Goal: Task Accomplishment & Management: Manage account settings

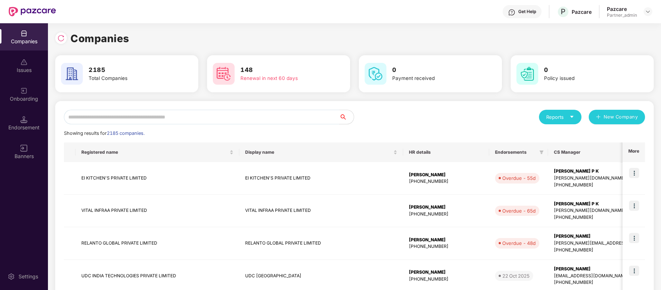
click at [209, 117] on input "text" at bounding box center [201, 117] width 275 height 15
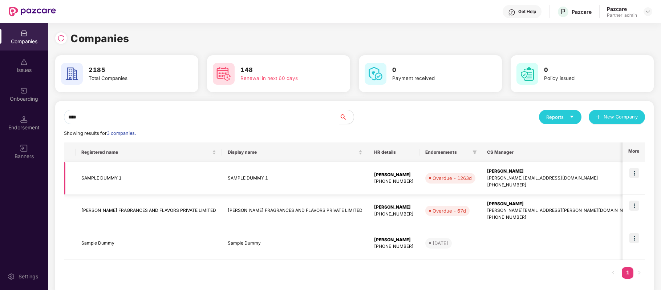
type input "****"
click at [639, 173] on td at bounding box center [633, 178] width 23 height 33
click at [632, 172] on img at bounding box center [634, 173] width 10 height 10
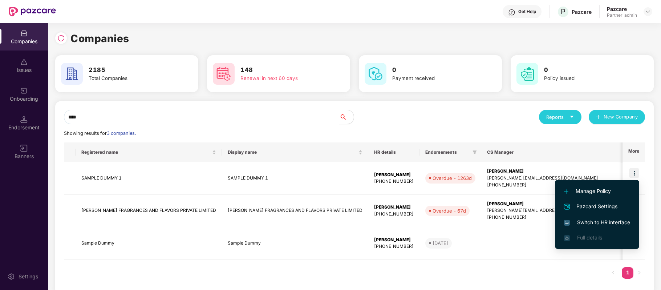
click at [581, 225] on span "Switch to HR interface" at bounding box center [597, 222] width 66 height 8
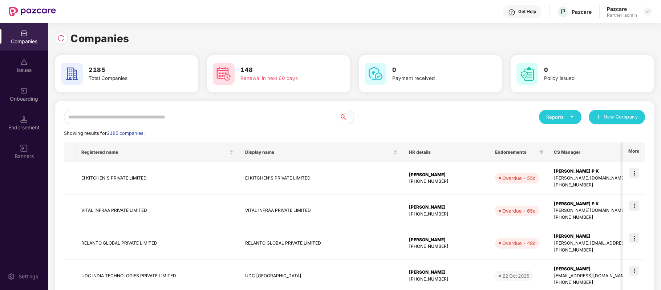
click at [128, 112] on input "text" at bounding box center [201, 117] width 275 height 15
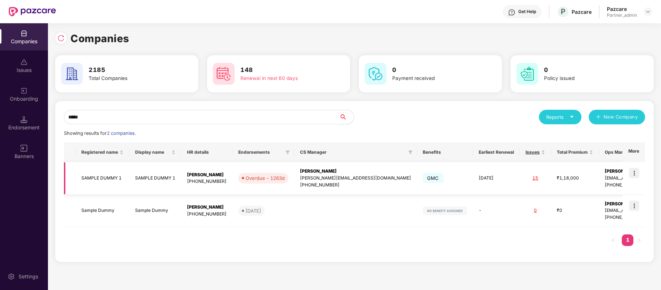
type input "*****"
click at [551, 185] on td "₹1,18,000" at bounding box center [575, 178] width 48 height 33
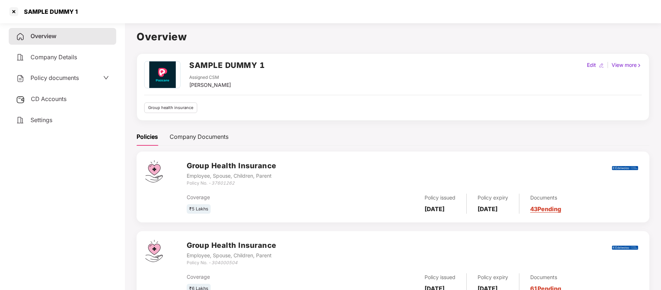
click at [590, 64] on div "Edit" at bounding box center [591, 65] width 12 height 8
select select "****"
select select "**********"
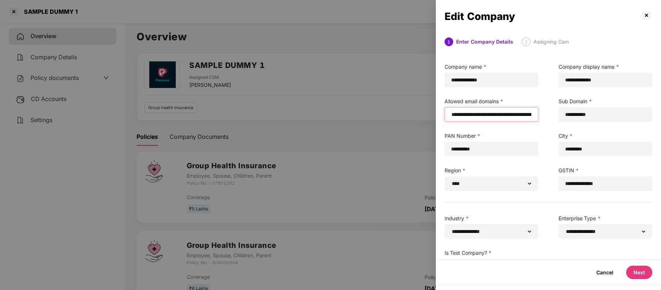
click at [452, 111] on input "email" at bounding box center [490, 115] width 81 height 8
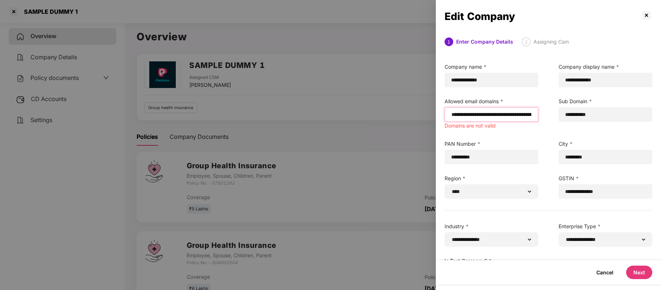
paste input "**********"
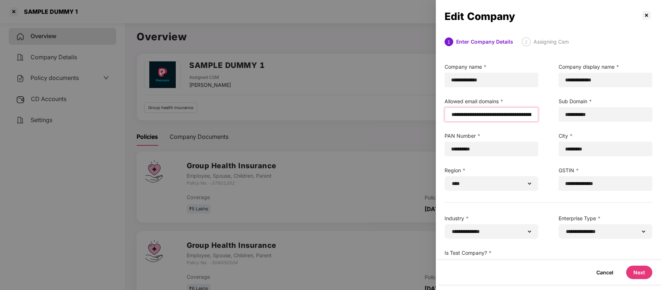
type input "**********"
click at [642, 276] on button "Next" at bounding box center [639, 271] width 26 height 13
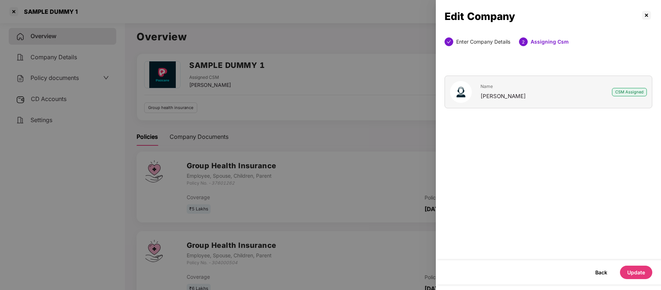
click at [636, 271] on button "Update" at bounding box center [636, 271] width 32 height 13
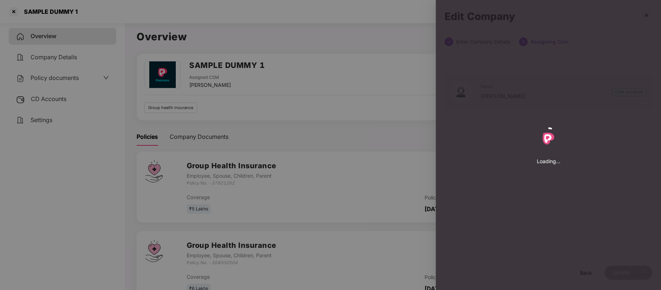
select select "****"
select select "**********"
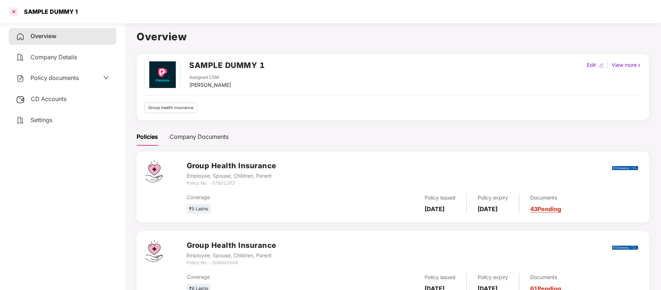
click at [15, 8] on div at bounding box center [14, 12] width 12 height 12
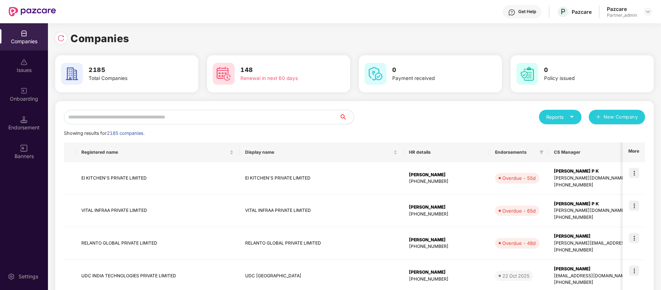
click at [221, 120] on input "text" at bounding box center [201, 117] width 275 height 15
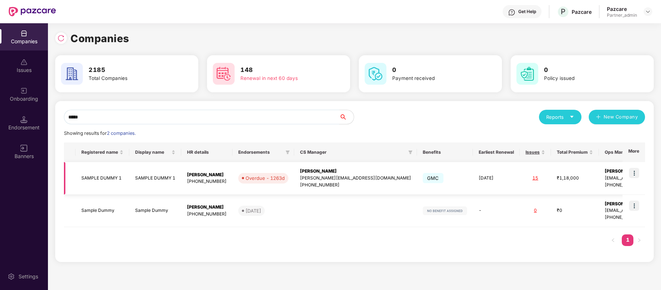
type input "*****"
click at [630, 169] on img at bounding box center [634, 173] width 10 height 10
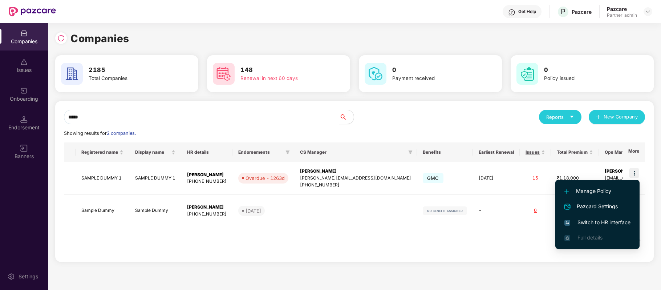
click at [599, 217] on li "Switch to HR interface" at bounding box center [597, 222] width 84 height 15
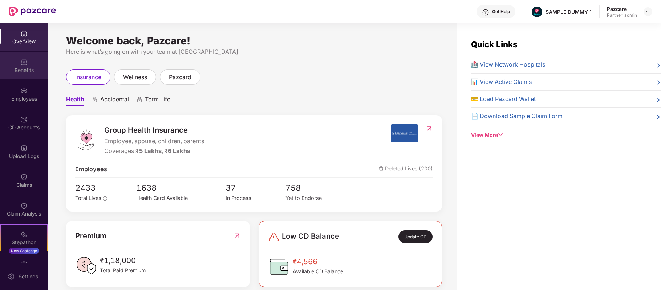
click at [26, 68] on div "Benefits" at bounding box center [24, 69] width 48 height 7
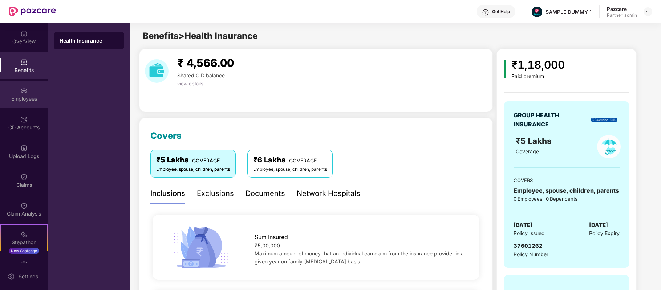
click at [30, 92] on div "Employees" at bounding box center [24, 94] width 48 height 27
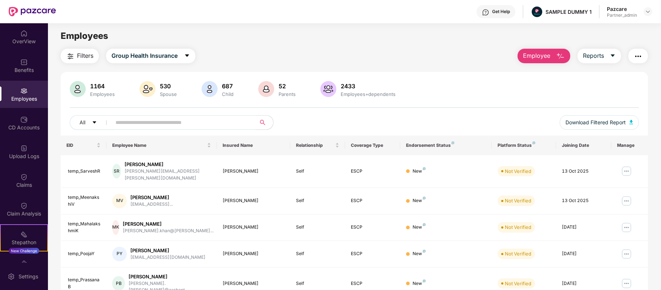
click at [536, 55] on span "Employee" at bounding box center [536, 55] width 27 height 9
click at [627, 169] on img at bounding box center [626, 171] width 12 height 12
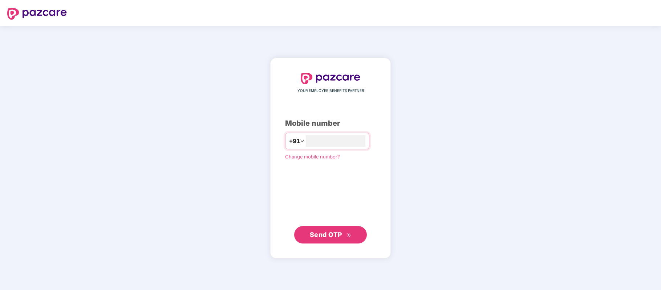
type input "**********"
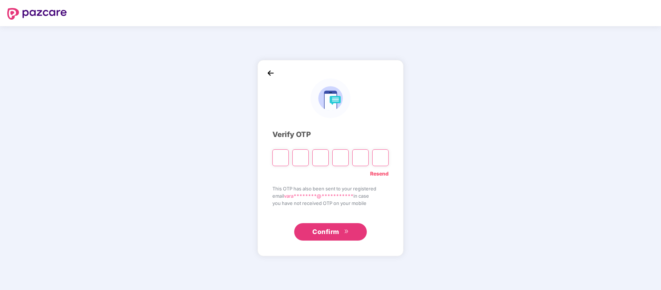
type input "*"
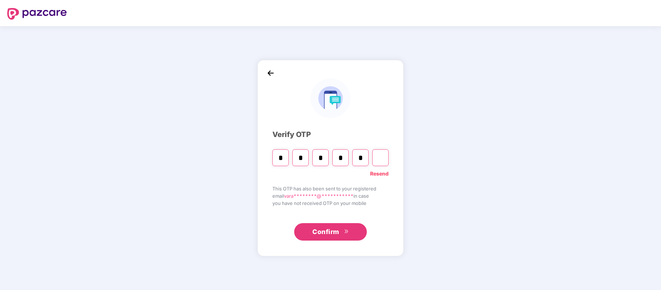
type input "*"
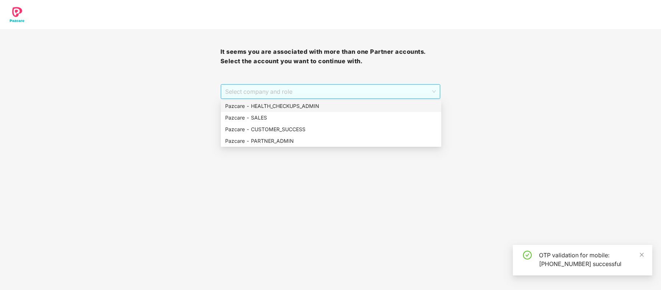
click at [234, 89] on span "Select company and role" at bounding box center [330, 92] width 211 height 14
click at [250, 138] on div "Pazcare - PARTNER_ADMIN" at bounding box center [331, 141] width 212 height 8
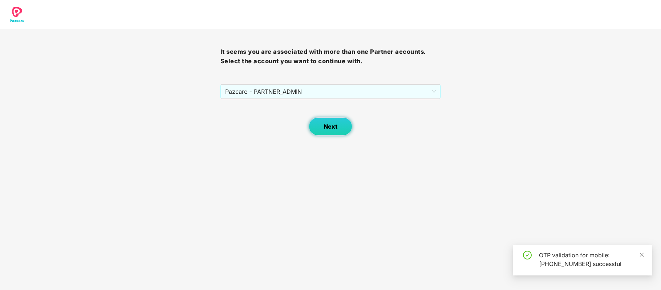
click at [323, 128] on button "Next" at bounding box center [331, 126] width 44 height 18
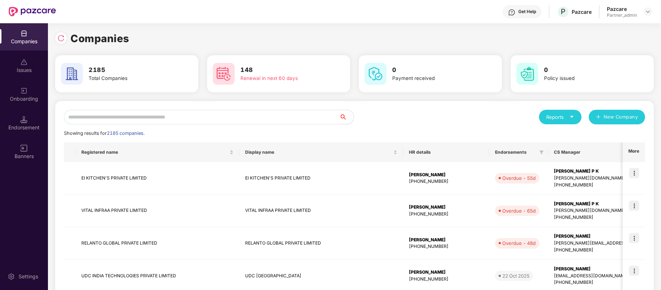
click at [221, 121] on input "text" at bounding box center [201, 117] width 275 height 15
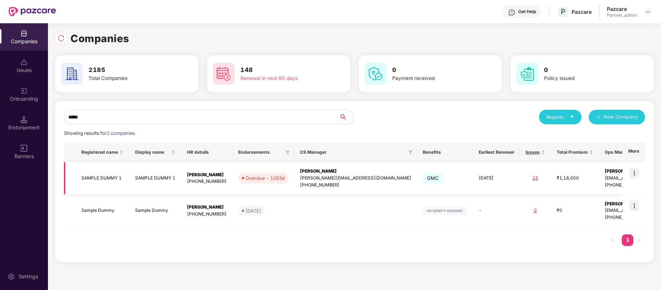
type input "*****"
click at [473, 183] on td "[DATE]" at bounding box center [496, 178] width 47 height 33
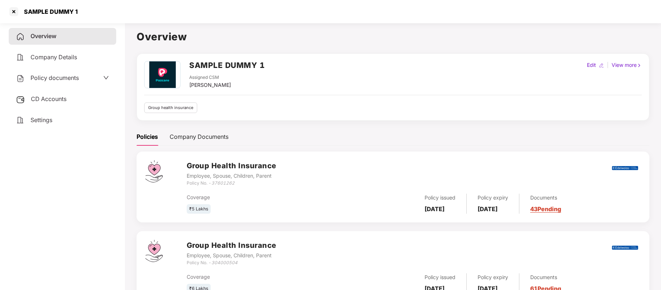
click at [599, 64] on img at bounding box center [601, 65] width 5 height 5
select select "****"
select select "**********"
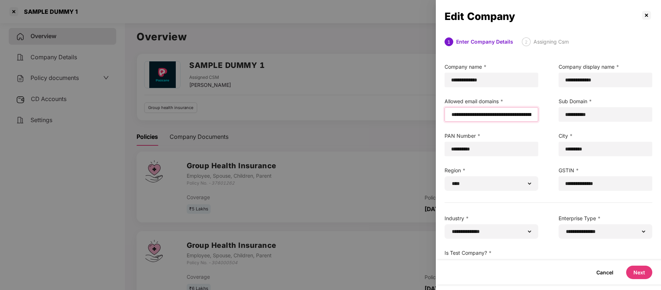
click at [451, 113] on input "email" at bounding box center [490, 115] width 81 height 8
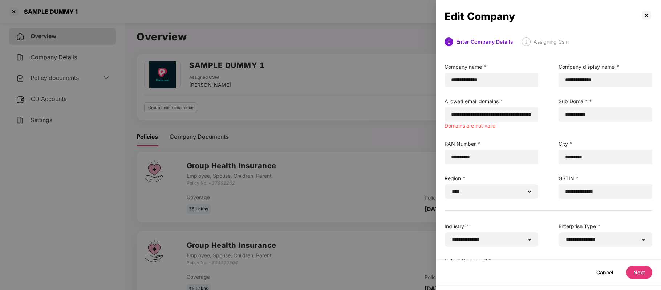
click at [482, 131] on div "**********" at bounding box center [548, 170] width 228 height 228
click at [450, 117] on input "email" at bounding box center [490, 115] width 81 height 8
paste input "**********"
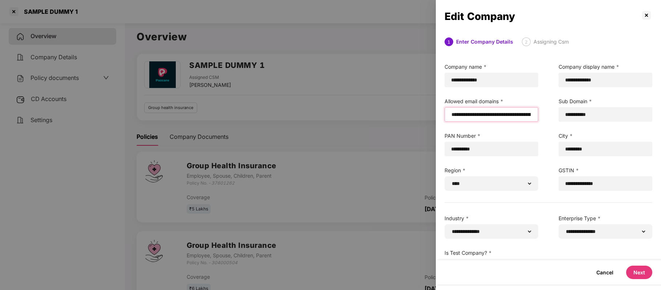
type input "**********"
click at [642, 271] on button "Next" at bounding box center [639, 271] width 26 height 13
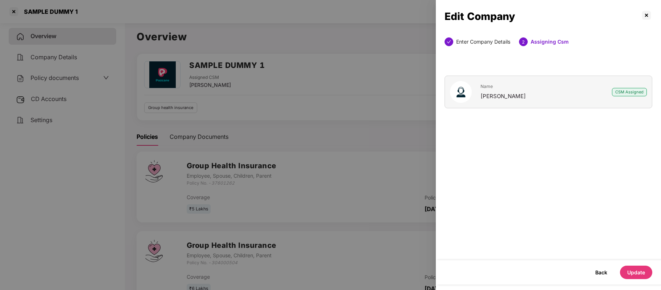
click at [642, 271] on button "Update" at bounding box center [636, 271] width 32 height 13
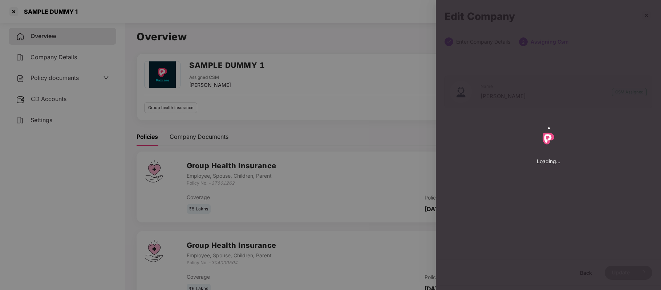
click at [642, 271] on div "Loading..." at bounding box center [548, 145] width 225 height 290
select select "****"
select select "**********"
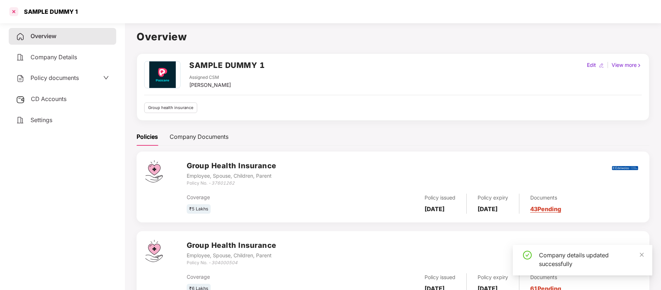
click at [13, 8] on div at bounding box center [14, 12] width 12 height 12
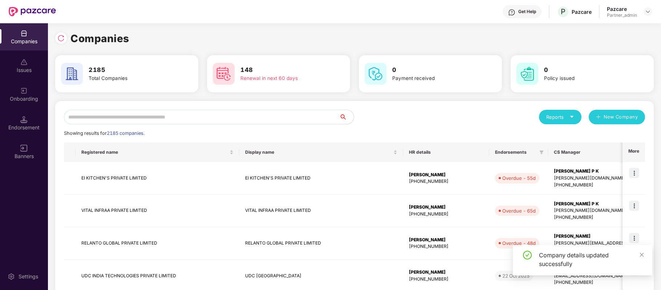
click at [147, 116] on input "text" at bounding box center [201, 117] width 275 height 15
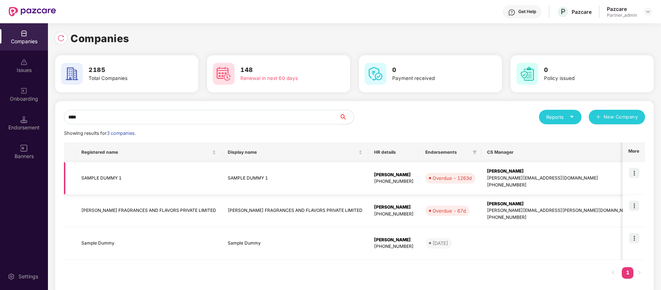
type input "****"
click at [634, 176] on img at bounding box center [634, 173] width 10 height 10
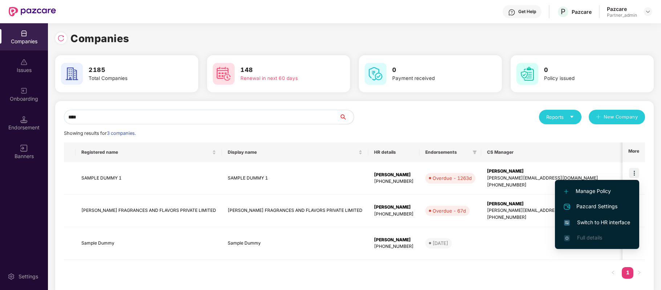
click at [599, 219] on span "Switch to HR interface" at bounding box center [597, 222] width 66 height 8
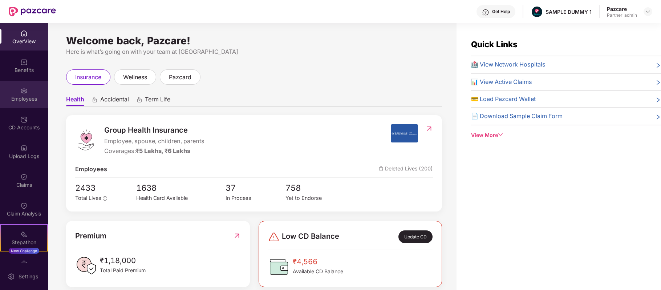
click at [15, 85] on div "Employees" at bounding box center [24, 94] width 48 height 27
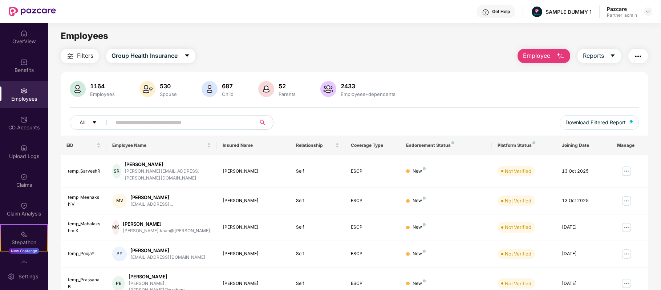
click at [543, 63] on div "Filters Group Health Insurance Employee Reports 1164 Employees 530 Spouse 687 C…" at bounding box center [354, 266] width 587 height 434
click at [559, 52] on img "button" at bounding box center [560, 56] width 9 height 9
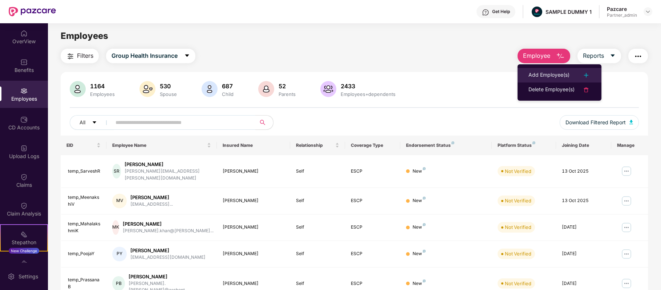
click at [544, 71] on div "Add Employee(s)" at bounding box center [548, 75] width 41 height 9
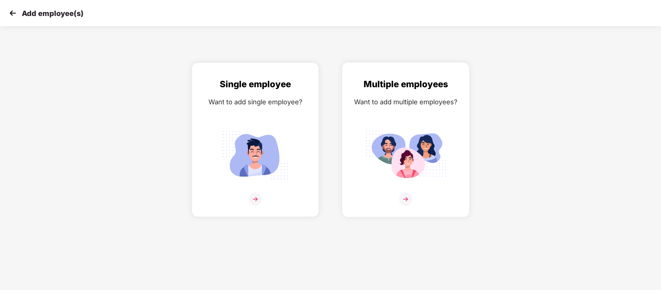
click at [395, 145] on img at bounding box center [405, 155] width 81 height 57
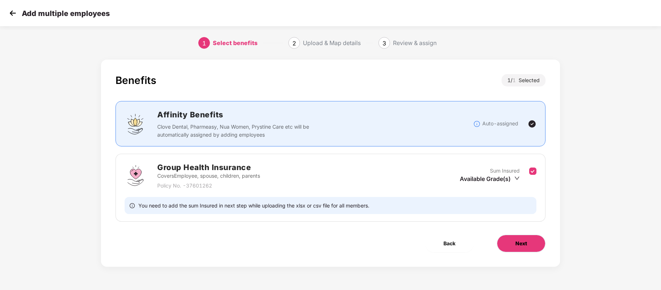
click at [519, 250] on button "Next" at bounding box center [521, 242] width 49 height 17
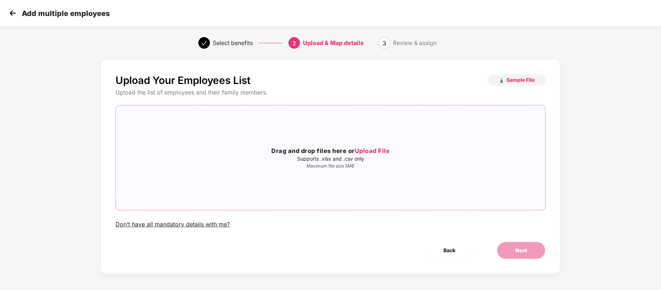
click at [336, 143] on div "Drag and drop files here or Upload File Supports .xlsx and .csv only Maximum fi…" at bounding box center [330, 157] width 429 height 93
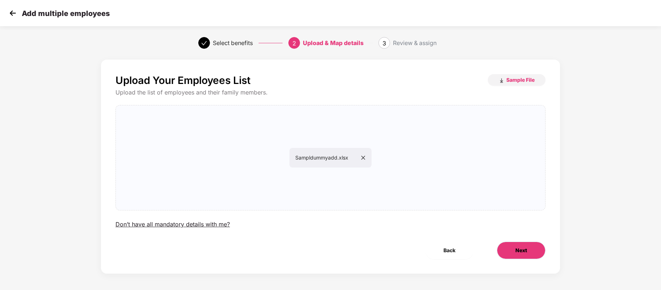
click at [536, 250] on button "Next" at bounding box center [521, 249] width 49 height 17
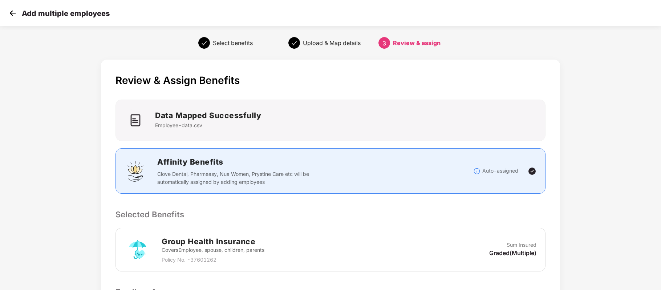
scroll to position [115, 0]
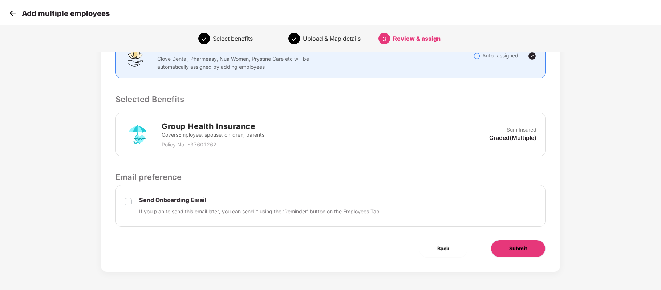
click at [519, 252] on span "Submit" at bounding box center [518, 248] width 18 height 8
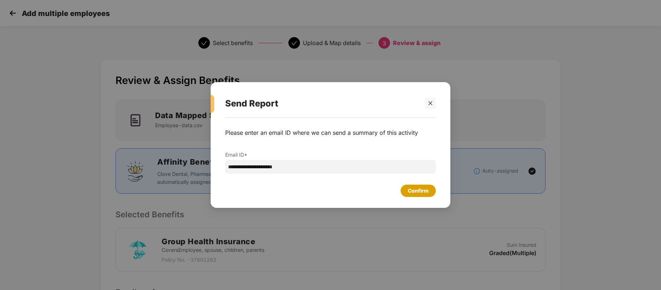
click at [425, 185] on div "Confirm" at bounding box center [417, 190] width 35 height 12
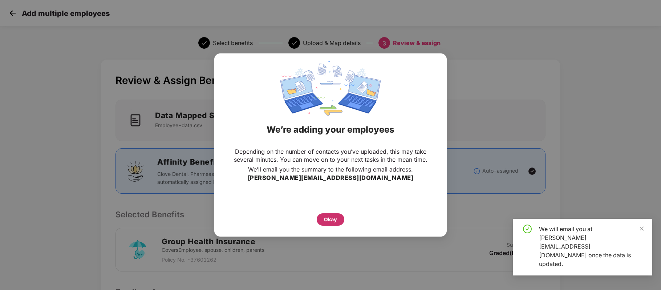
click at [333, 213] on div "Okay" at bounding box center [331, 219] width 28 height 12
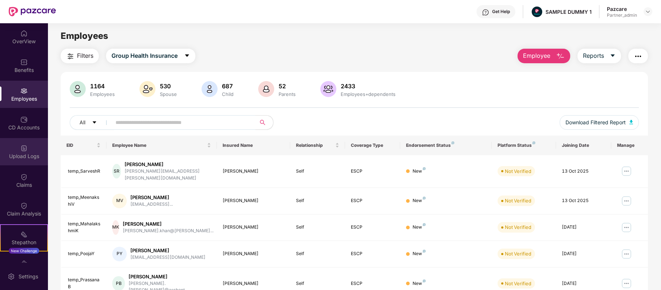
click at [25, 151] on div "Upload Logs" at bounding box center [24, 151] width 48 height 27
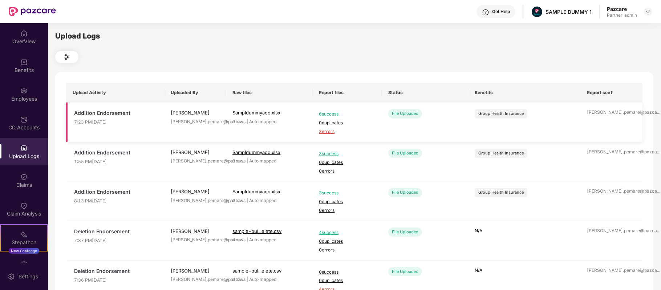
click at [327, 129] on span "3 errors" at bounding box center [347, 131] width 56 height 7
click at [25, 91] on img at bounding box center [23, 90] width 7 height 7
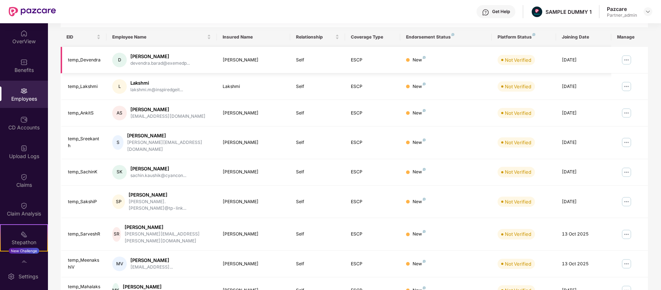
scroll to position [109, 0]
click at [624, 228] on img at bounding box center [626, 234] width 12 height 12
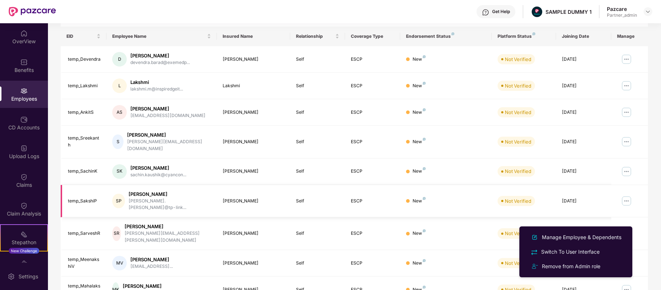
click at [626, 195] on img at bounding box center [626, 201] width 12 height 12
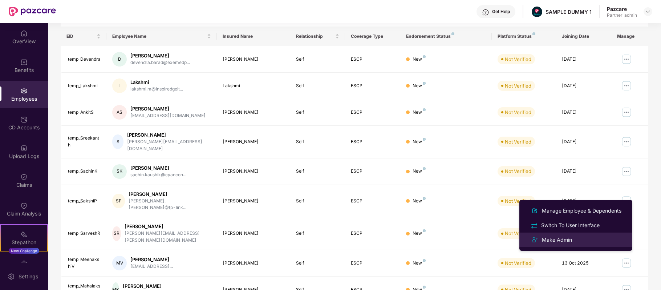
click at [563, 238] on div "Make Admin" at bounding box center [556, 240] width 33 height 8
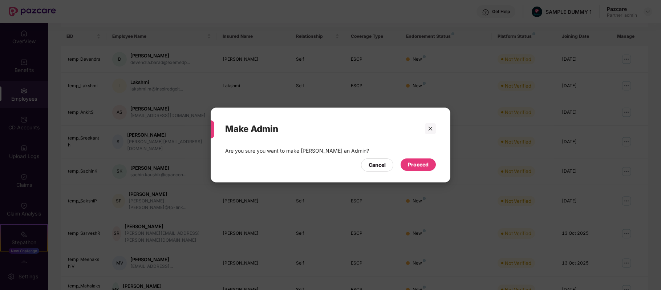
click at [424, 160] on div "Proceed" at bounding box center [417, 164] width 35 height 12
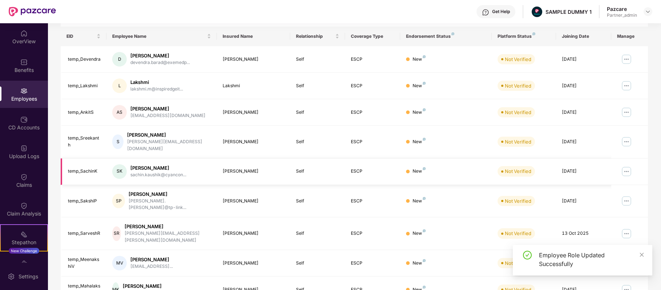
click at [626, 166] on img at bounding box center [626, 172] width 12 height 12
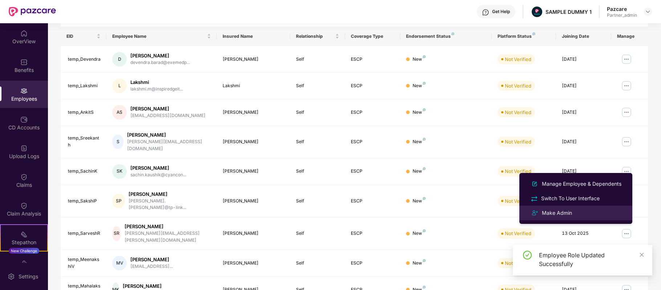
click at [557, 209] on div "Make Admin" at bounding box center [556, 213] width 33 height 8
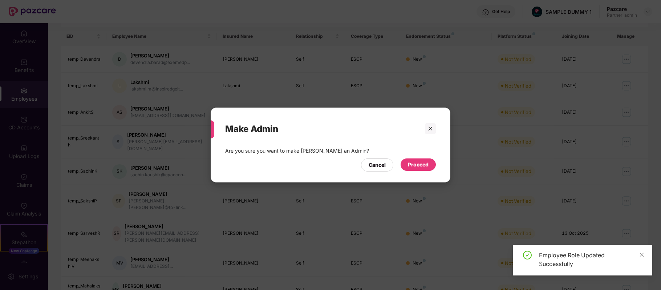
click at [411, 164] on div "Proceed" at bounding box center [418, 164] width 21 height 8
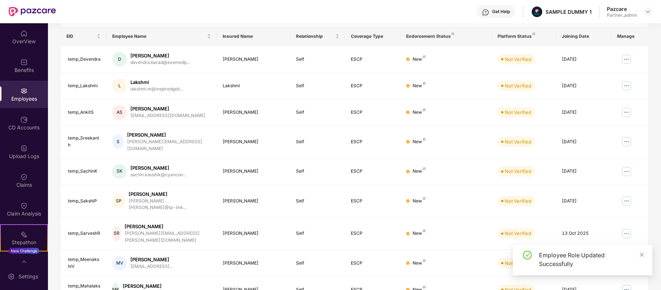
click at [625, 141] on img at bounding box center [626, 142] width 12 height 12
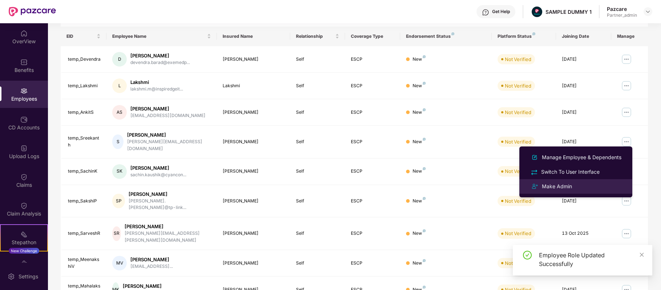
click at [581, 184] on div "Make Admin" at bounding box center [575, 186] width 94 height 9
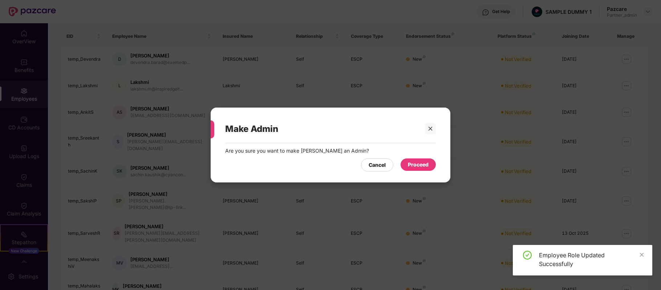
click at [415, 163] on div "Proceed" at bounding box center [418, 164] width 21 height 8
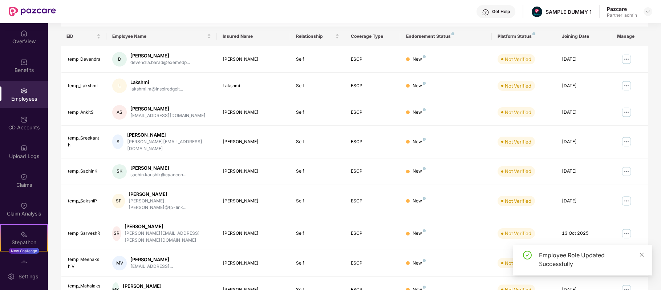
click at [627, 112] on img at bounding box center [626, 112] width 12 height 12
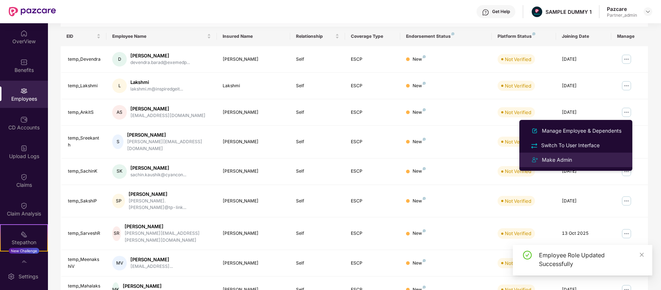
click at [580, 160] on div "Make Admin" at bounding box center [575, 159] width 94 height 9
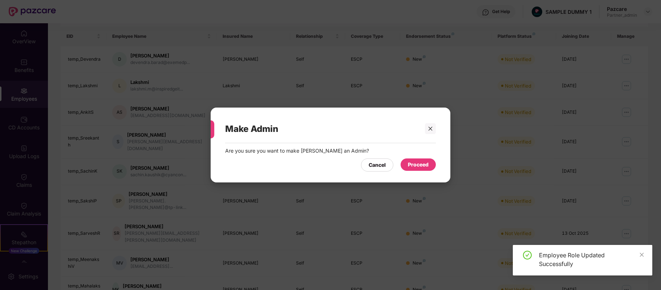
click at [417, 160] on div "Proceed" at bounding box center [417, 164] width 35 height 12
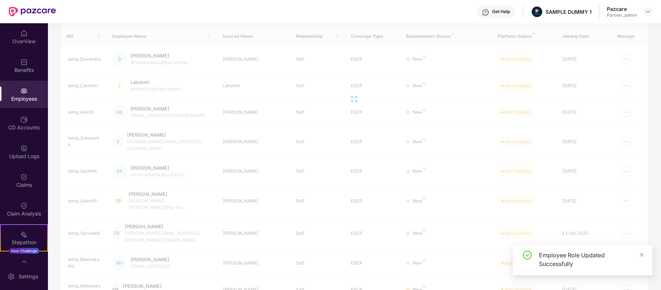
click at [629, 82] on div at bounding box center [354, 98] width 587 height 145
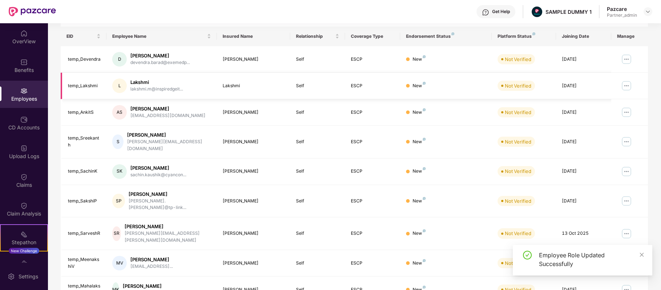
click at [629, 83] on img at bounding box center [626, 86] width 12 height 12
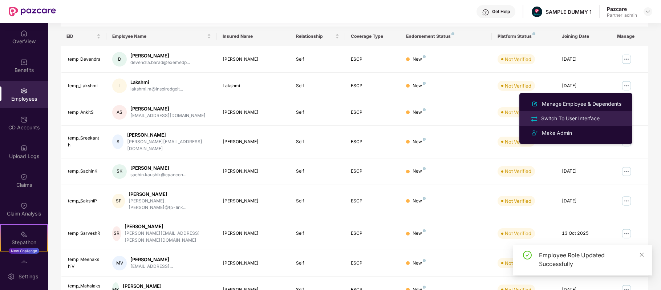
click at [595, 125] on li "Switch To User Interface" at bounding box center [575, 118] width 113 height 15
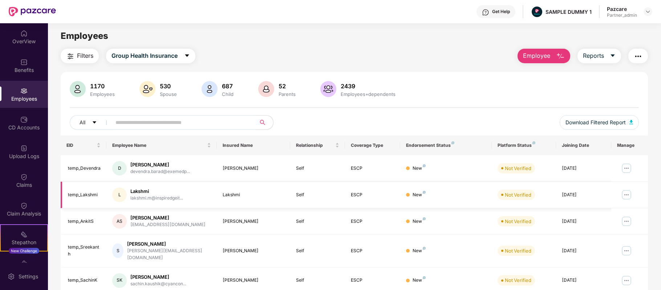
click at [626, 189] on img at bounding box center [626, 195] width 12 height 12
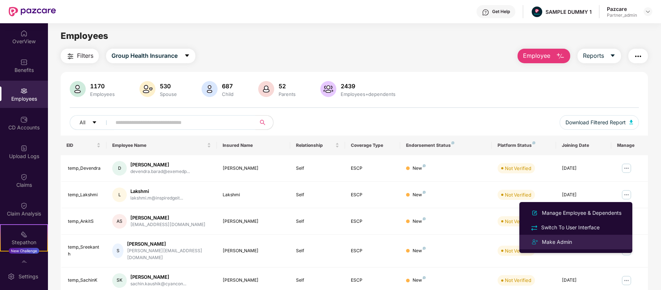
click at [568, 242] on div "Make Admin" at bounding box center [556, 242] width 33 height 8
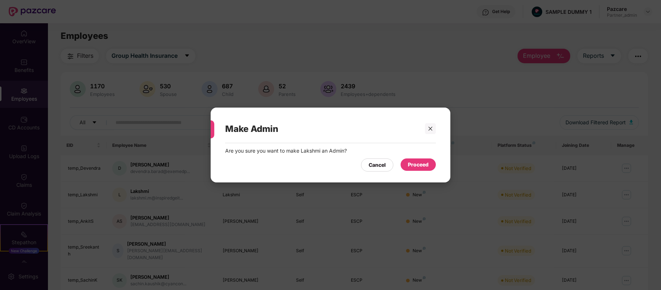
click at [424, 160] on div "Proceed" at bounding box center [418, 164] width 21 height 8
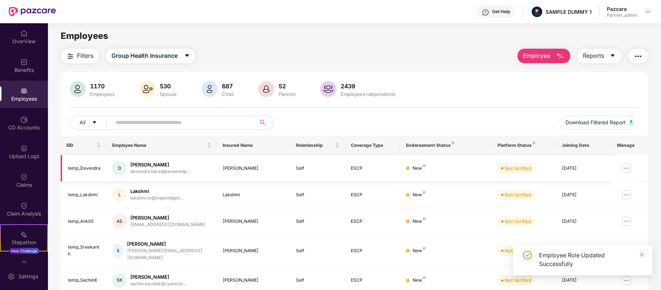
click at [624, 172] on img at bounding box center [626, 168] width 12 height 12
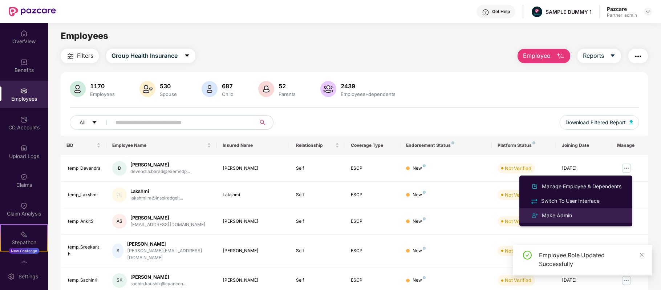
click at [584, 210] on li "Make Admin" at bounding box center [575, 215] width 113 height 15
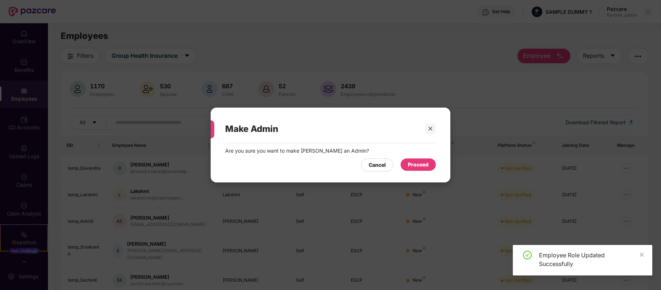
click at [429, 163] on div "Proceed" at bounding box center [417, 164] width 35 height 12
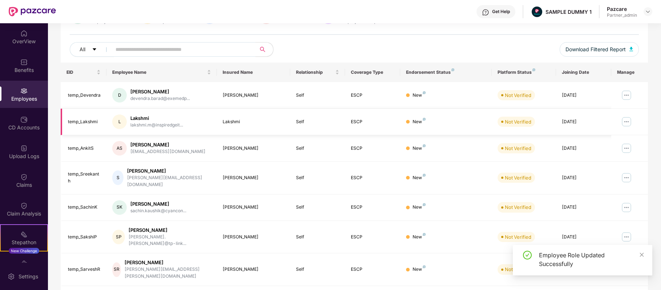
scroll to position [83, 0]
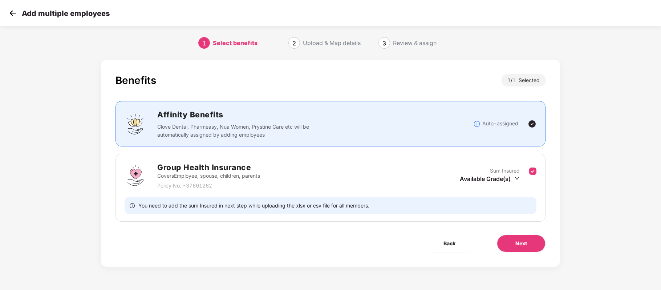
click at [12, 13] on img at bounding box center [12, 13] width 11 height 11
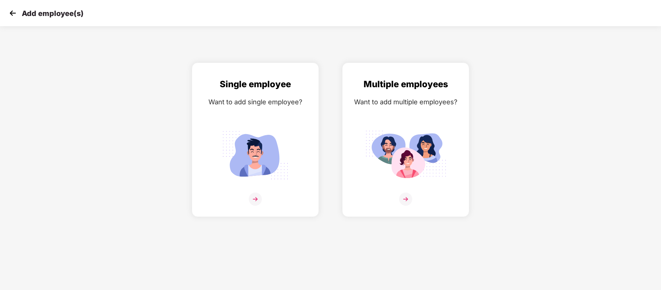
click at [18, 9] on div "Add employee(s)" at bounding box center [45, 13] width 76 height 11
click at [16, 9] on img at bounding box center [12, 13] width 11 height 11
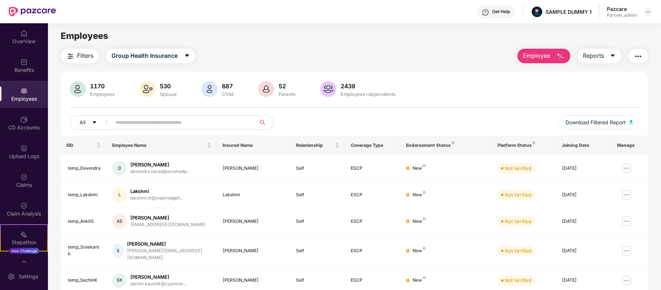
click at [643, 8] on div at bounding box center [647, 11] width 9 height 9
click at [648, 13] on img at bounding box center [648, 12] width 6 height 6
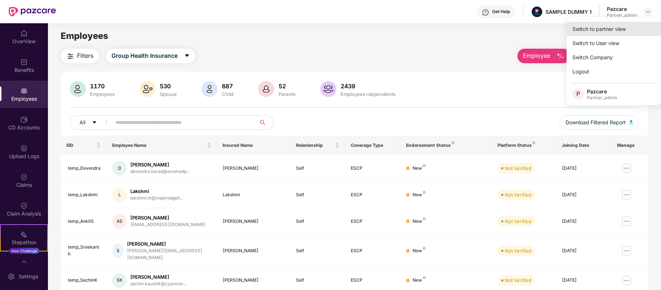
click at [619, 29] on div "Switch to partner view" at bounding box center [613, 29] width 94 height 14
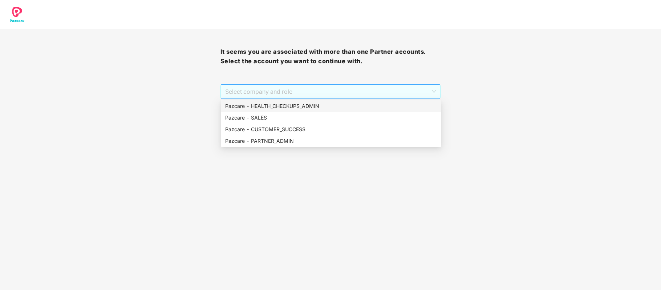
click at [420, 92] on span "Select company and role" at bounding box center [330, 92] width 211 height 14
click at [321, 140] on div "Pazcare - PARTNER_ADMIN" at bounding box center [331, 141] width 212 height 8
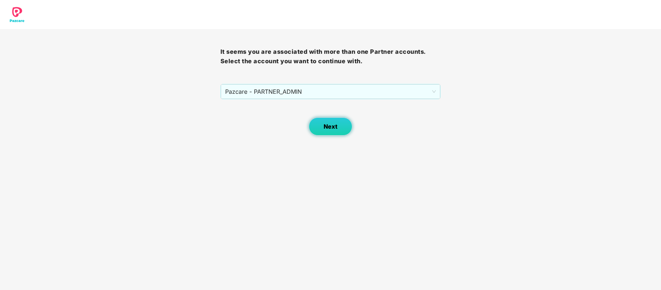
click at [323, 123] on button "Next" at bounding box center [331, 126] width 44 height 18
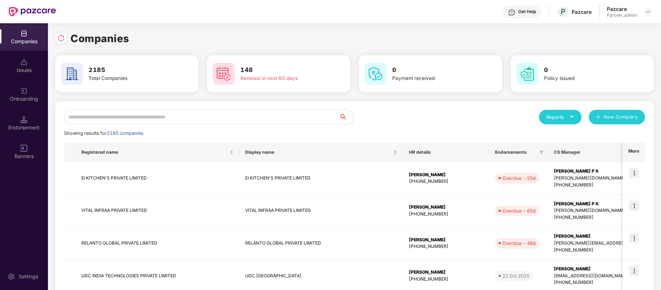
click at [250, 121] on input "text" at bounding box center [201, 117] width 275 height 15
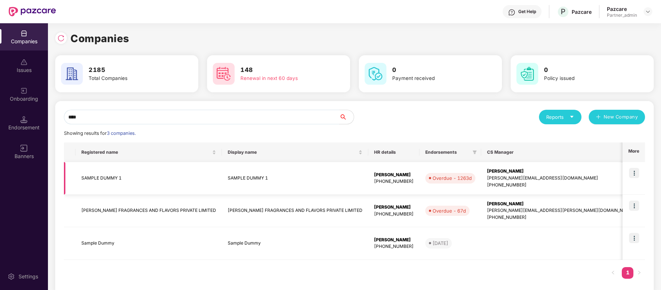
type input "****"
click at [290, 185] on td "SAMPLE DUMMY 1" at bounding box center [295, 178] width 146 height 33
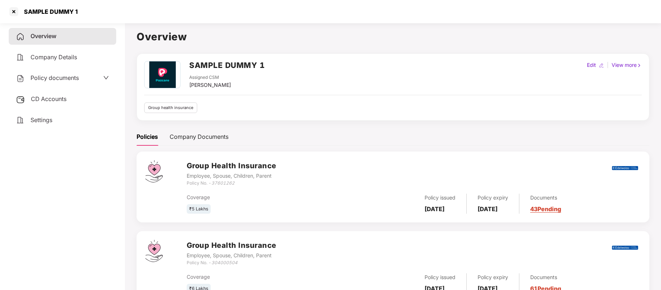
click at [592, 64] on div "Edit" at bounding box center [591, 65] width 12 height 8
select select "****"
select select "**********"
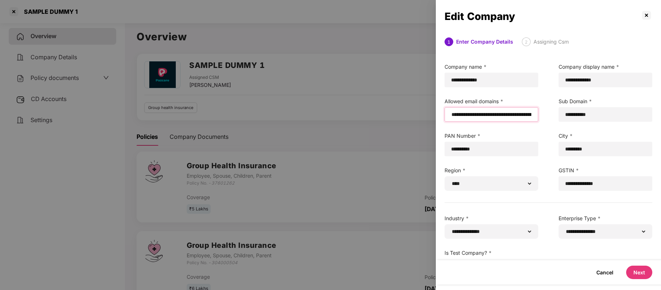
click at [483, 115] on input "email" at bounding box center [490, 115] width 81 height 8
click at [452, 114] on input "email" at bounding box center [490, 115] width 81 height 8
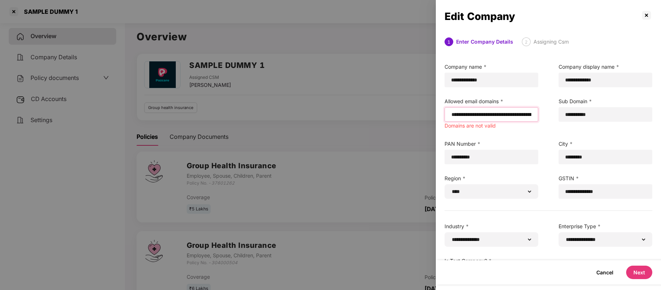
paste input "**********"
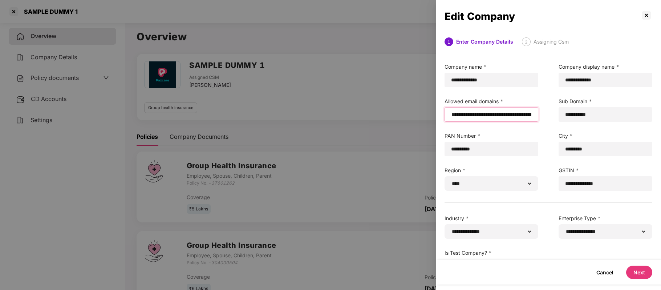
type input "**********"
click at [632, 269] on button "Next" at bounding box center [639, 271] width 26 height 13
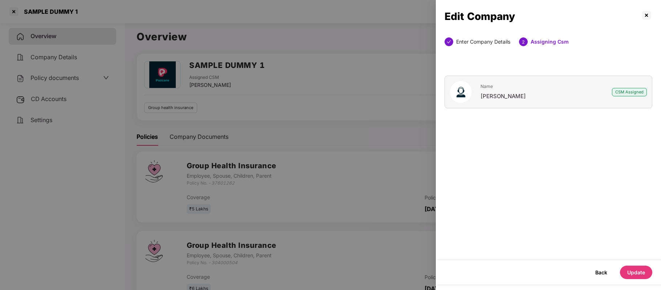
click at [632, 269] on button "Update" at bounding box center [636, 271] width 32 height 13
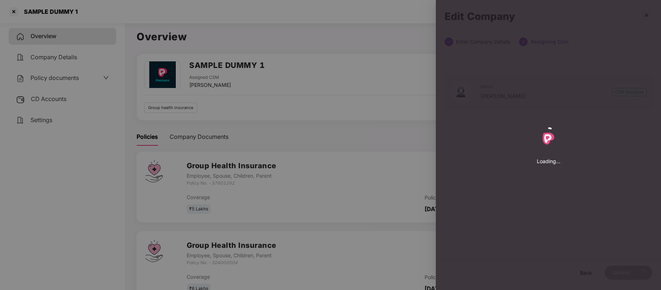
select select "****"
select select "**********"
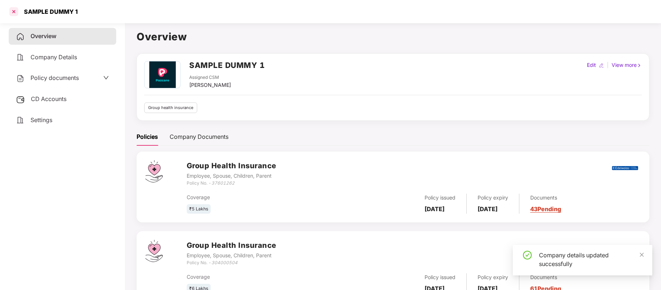
click at [13, 7] on div at bounding box center [14, 12] width 12 height 12
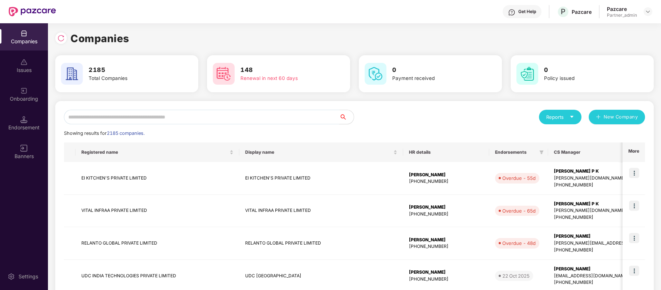
click at [166, 112] on input "text" at bounding box center [201, 117] width 275 height 15
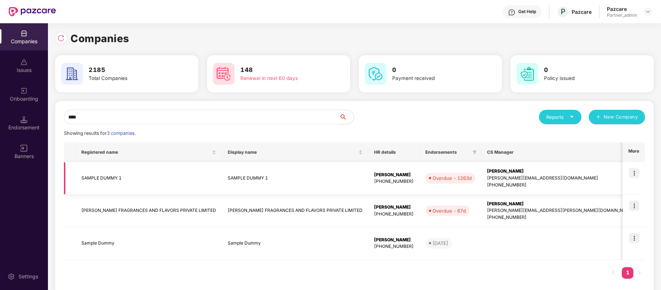
type input "****"
click at [637, 177] on img at bounding box center [634, 173] width 10 height 10
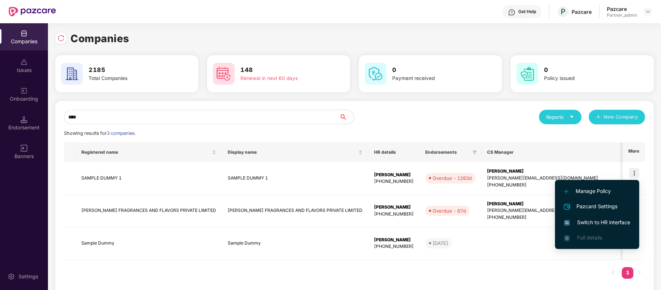
click at [589, 225] on span "Switch to HR interface" at bounding box center [597, 222] width 66 height 8
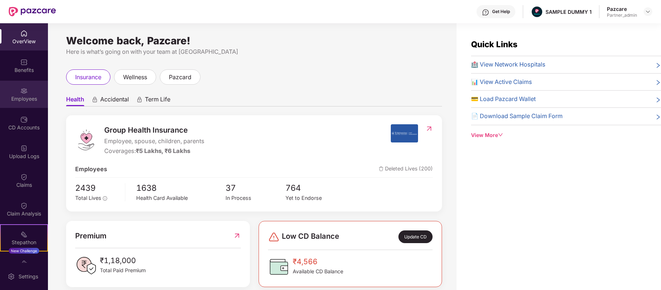
click at [28, 93] on div "Employees" at bounding box center [24, 94] width 48 height 27
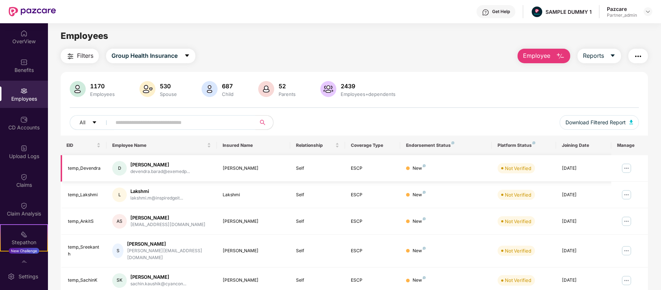
click at [622, 162] on img at bounding box center [626, 168] width 12 height 12
click at [545, 57] on span "Employee" at bounding box center [536, 55] width 27 height 9
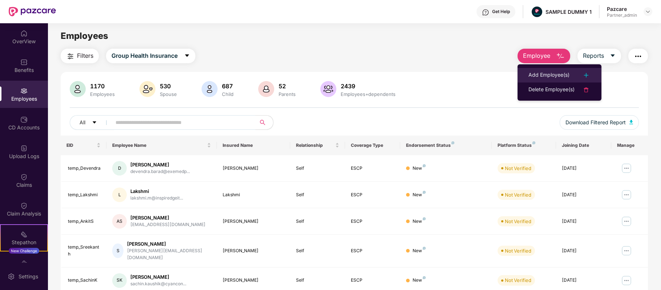
click at [542, 71] on div "Add Employee(s)" at bounding box center [548, 75] width 41 height 9
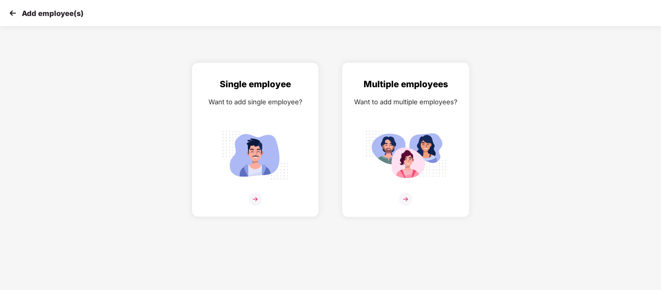
click at [399, 100] on div "Want to add multiple employees?" at bounding box center [406, 102] width 112 height 11
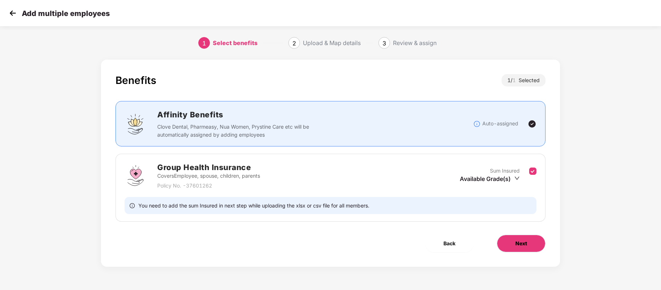
click at [522, 248] on button "Next" at bounding box center [521, 242] width 49 height 17
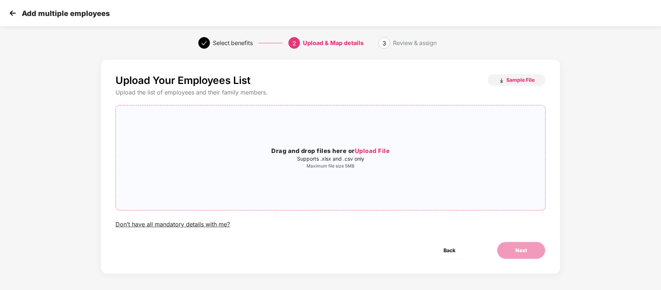
click at [317, 128] on div "Drag and drop files here or Upload File Supports .xlsx and .csv only Maximum fi…" at bounding box center [330, 157] width 429 height 93
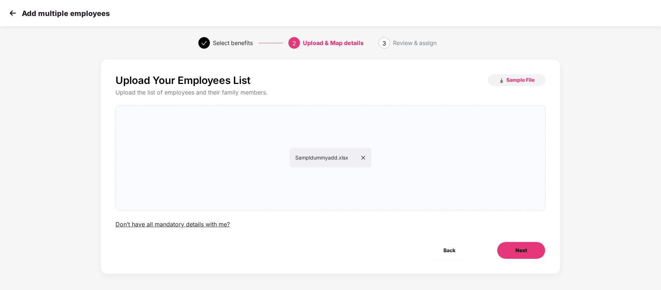
click at [506, 243] on button "Next" at bounding box center [521, 249] width 49 height 17
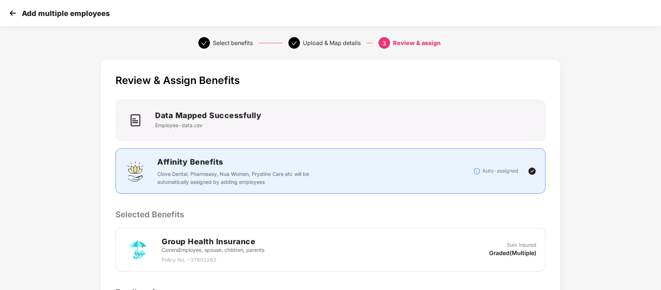
scroll to position [115, 0]
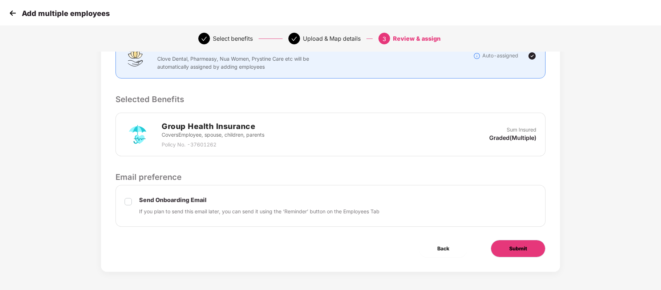
click at [512, 247] on span "Submit" at bounding box center [518, 248] width 18 height 8
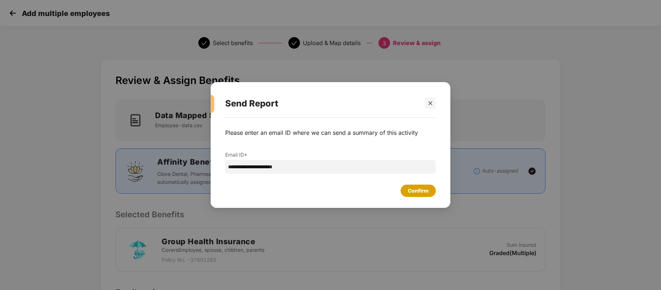
click at [420, 195] on div "Confirm" at bounding box center [418, 191] width 21 height 8
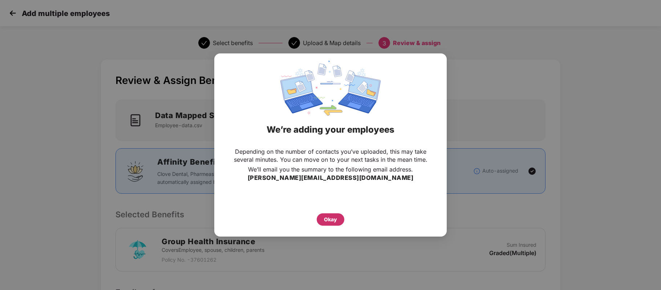
click at [327, 214] on div "Okay" at bounding box center [331, 219] width 28 height 12
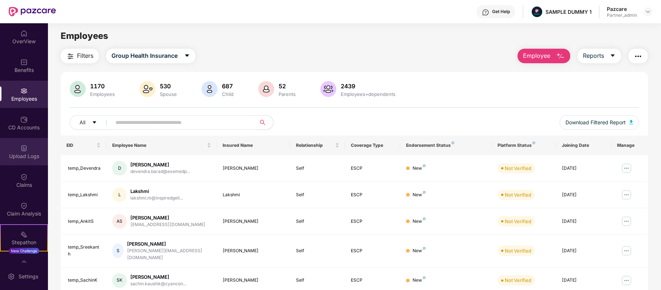
click at [23, 155] on div "Upload Logs" at bounding box center [24, 155] width 48 height 7
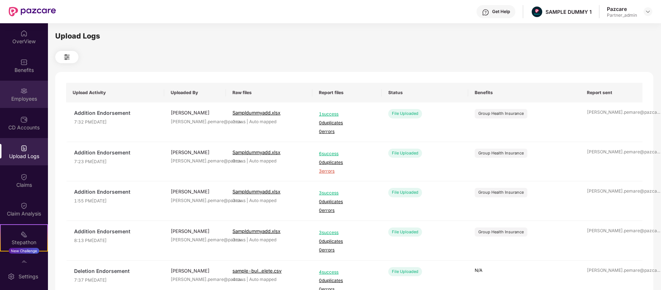
click at [17, 90] on div "Employees" at bounding box center [24, 94] width 48 height 27
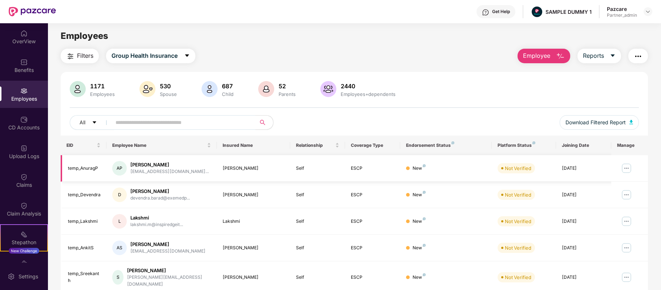
click at [629, 169] on img at bounding box center [626, 168] width 12 height 12
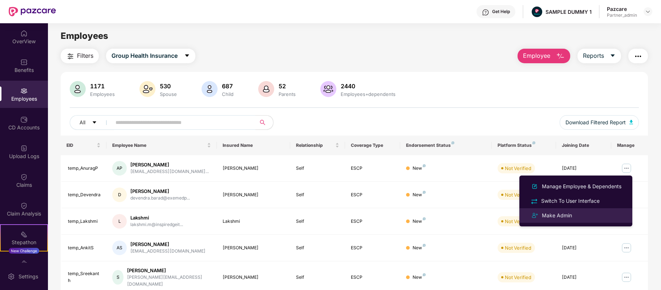
click at [581, 221] on li "Make Admin" at bounding box center [575, 215] width 113 height 15
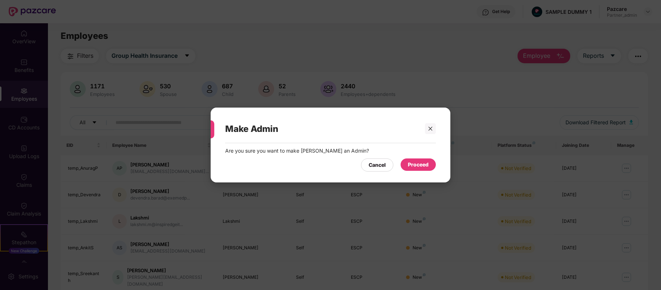
click at [428, 167] on div "Proceed" at bounding box center [417, 164] width 35 height 12
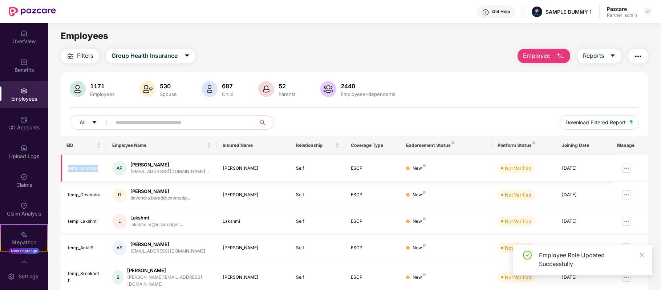
drag, startPoint x: 97, startPoint y: 167, endPoint x: 66, endPoint y: 170, distance: 31.3
click at [66, 170] on td "temp_AnuragP" at bounding box center [84, 168] width 46 height 26
copy div "temp_AnuragP"
